Goal: Task Accomplishment & Management: Use online tool/utility

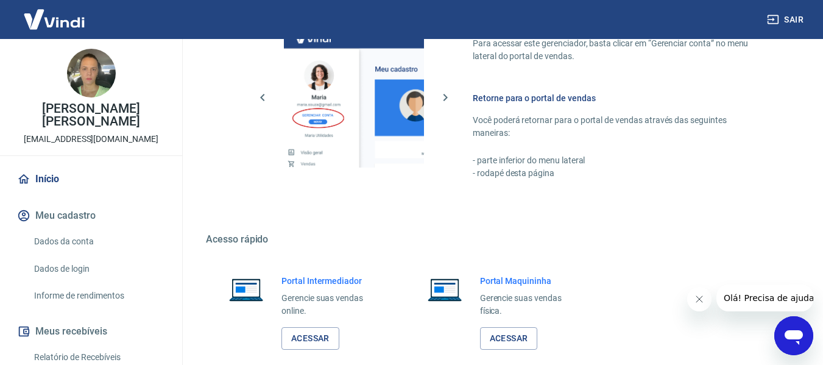
scroll to position [635, 0]
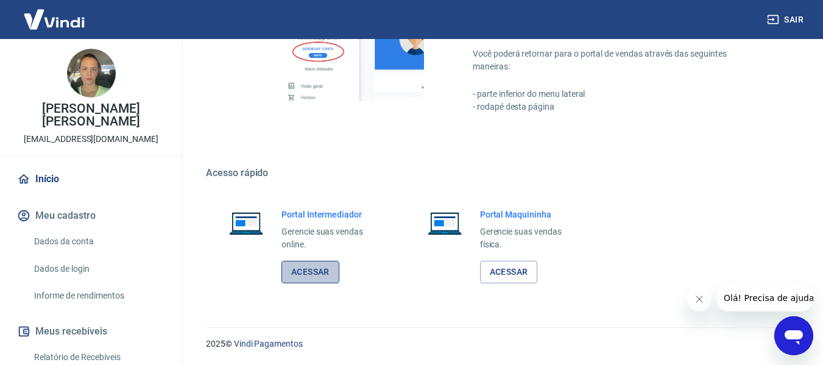
click at [319, 270] on link "Acessar" at bounding box center [310, 272] width 58 height 23
click at [293, 270] on link "Acessar" at bounding box center [310, 272] width 58 height 23
click at [327, 275] on link "Acessar" at bounding box center [310, 272] width 58 height 23
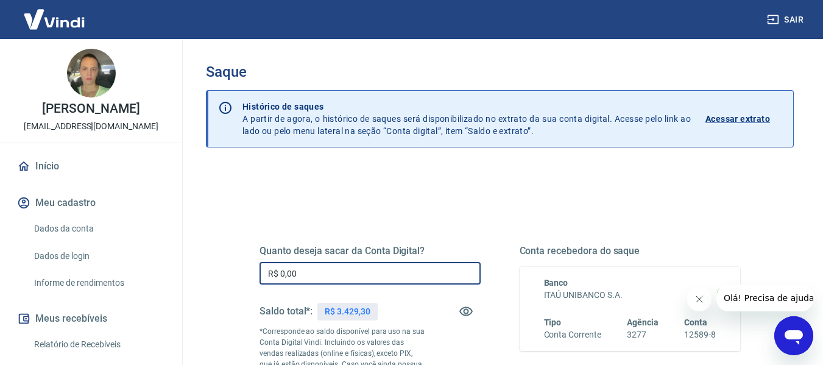
click at [384, 269] on input "R$ 0,00" at bounding box center [370, 273] width 221 height 23
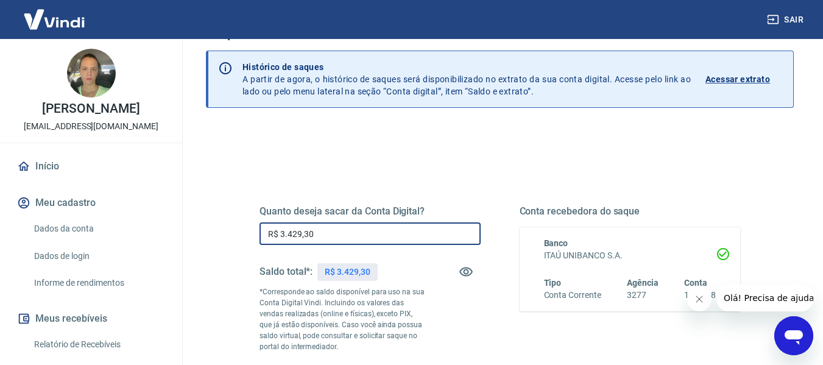
scroll to position [61, 0]
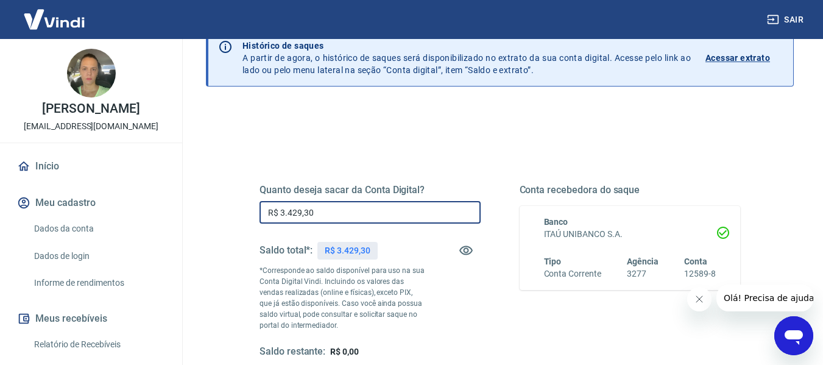
type input "R$ 3.429,30"
click at [699, 303] on icon "Fechar mensagem da empresa" at bounding box center [699, 299] width 10 height 10
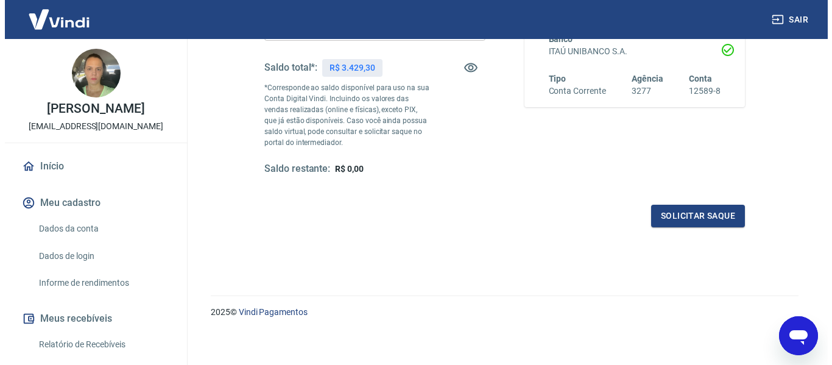
scroll to position [249, 0]
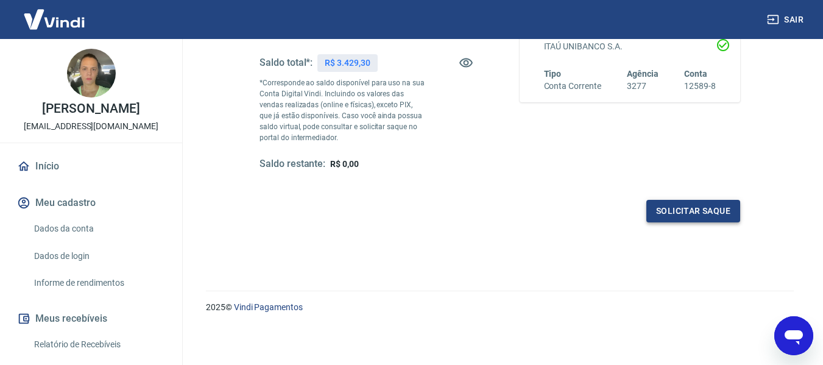
click at [665, 216] on button "Solicitar saque" at bounding box center [693, 211] width 94 height 23
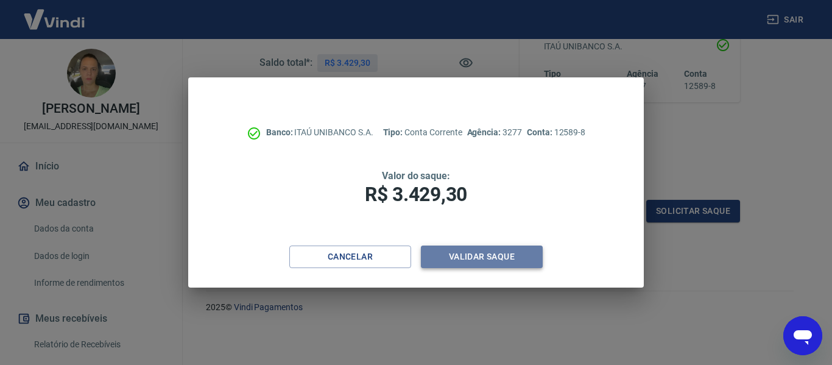
click at [502, 263] on button "Validar saque" at bounding box center [482, 257] width 122 height 23
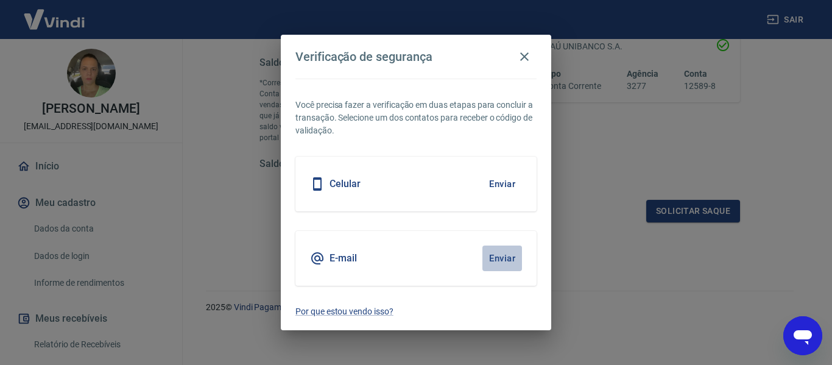
click at [511, 261] on button "Enviar" at bounding box center [502, 259] width 40 height 26
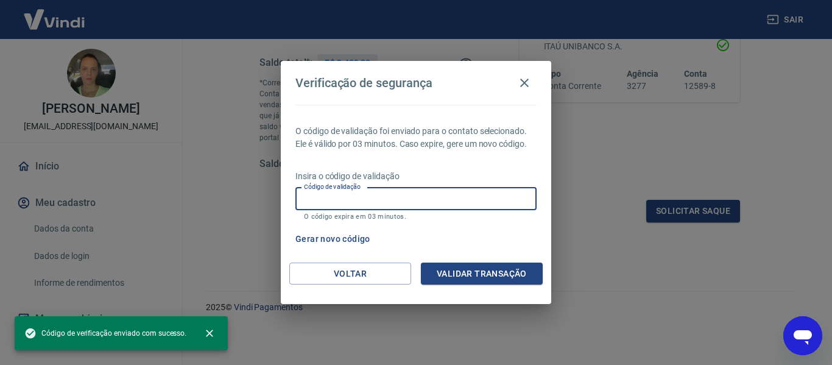
click at [460, 189] on input "Código de validação" at bounding box center [415, 199] width 241 height 23
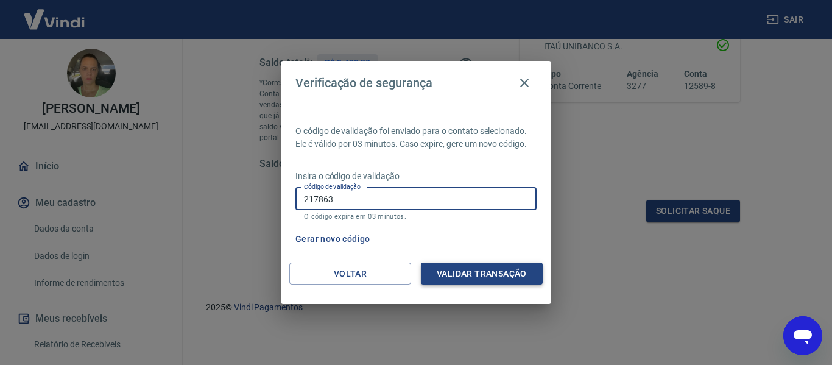
type input "217863"
click at [489, 272] on button "Validar transação" at bounding box center [482, 274] width 122 height 23
